Goal: Information Seeking & Learning: Learn about a topic

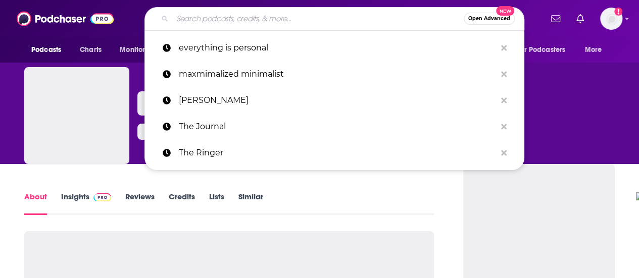
drag, startPoint x: 232, startPoint y: 16, endPoint x: 258, endPoint y: 26, distance: 27.2
click at [232, 16] on input "Search podcasts, credits, & more..." at bounding box center [317, 19] width 291 height 16
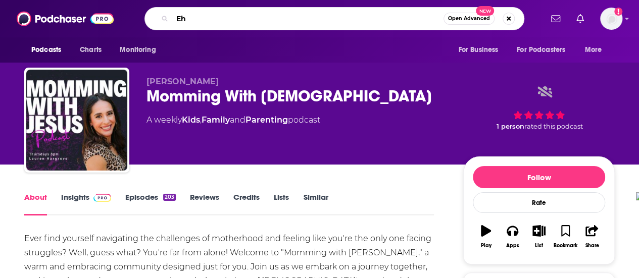
type input "E"
type input "Who [PERSON_NAME]"
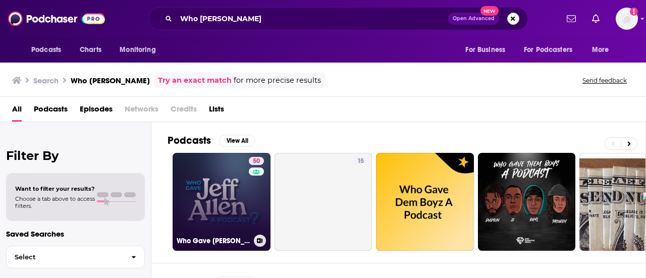
click at [205, 183] on link "50 Who Gave [PERSON_NAME] A Podcast?" at bounding box center [222, 202] width 98 height 98
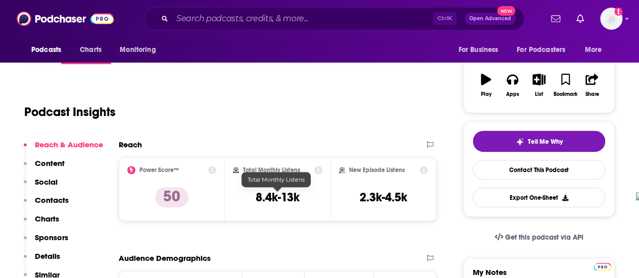
scroll to position [202, 0]
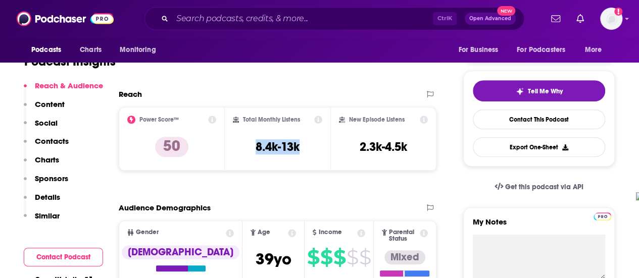
drag, startPoint x: 253, startPoint y: 147, endPoint x: 303, endPoint y: 150, distance: 50.1
click at [303, 150] on div "Total Monthly Listens 8.4k-13k" at bounding box center [278, 139] width 90 height 46
copy h3 "8.4k-13k"
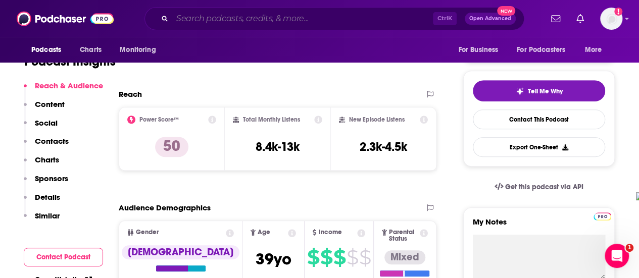
click at [229, 18] on input "Search podcasts, credits, & more..." at bounding box center [302, 19] width 261 height 16
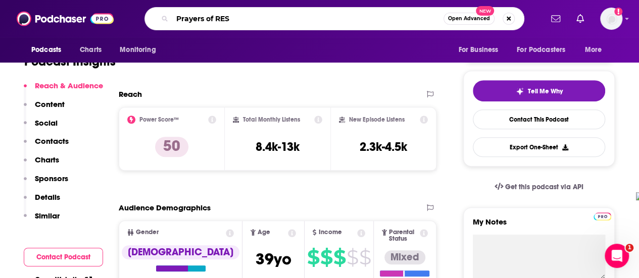
type input "Prayers of REST"
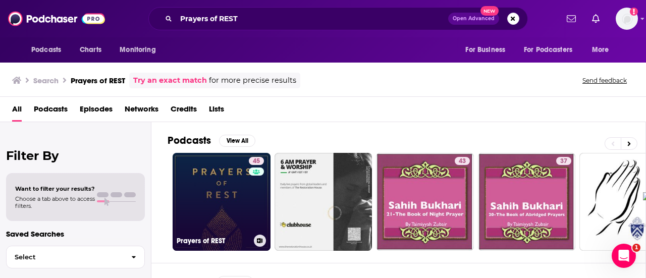
click at [214, 210] on link "45 Prayers of REST" at bounding box center [222, 202] width 98 height 98
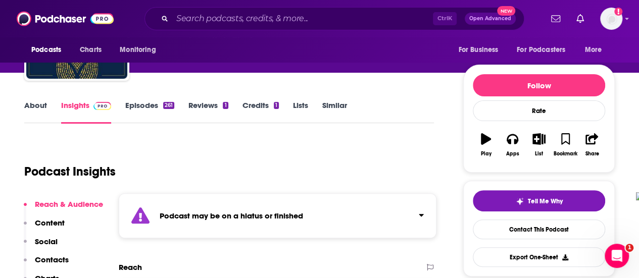
scroll to position [51, 0]
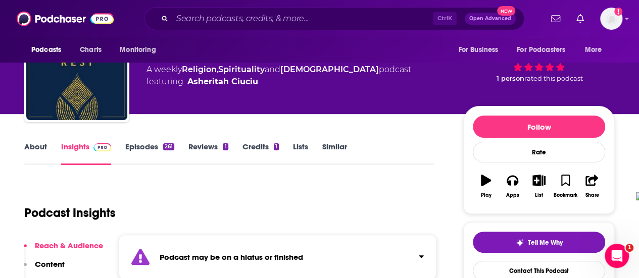
click at [131, 149] on link "Episodes 261" at bounding box center [149, 153] width 49 height 23
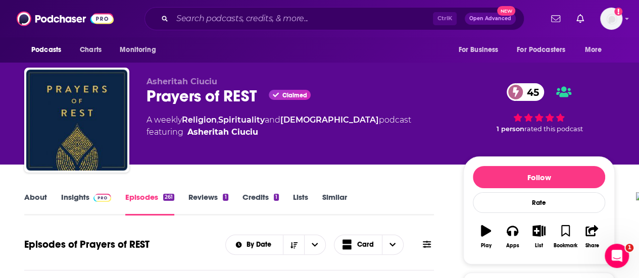
click at [77, 195] on link "Insights" at bounding box center [86, 203] width 50 height 23
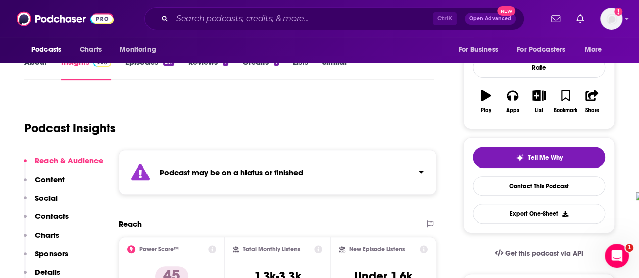
scroll to position [202, 0]
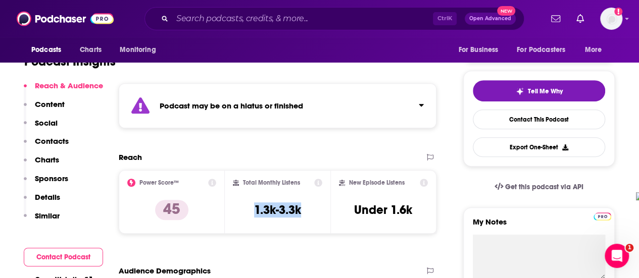
drag, startPoint x: 252, startPoint y: 210, endPoint x: 314, endPoint y: 218, distance: 63.1
click at [314, 218] on div "Total Monthly Listens 1.3k-3.3k" at bounding box center [278, 202] width 90 height 46
copy h3 "1.3k-3.3k"
